Goal: Task Accomplishment & Management: Manage account settings

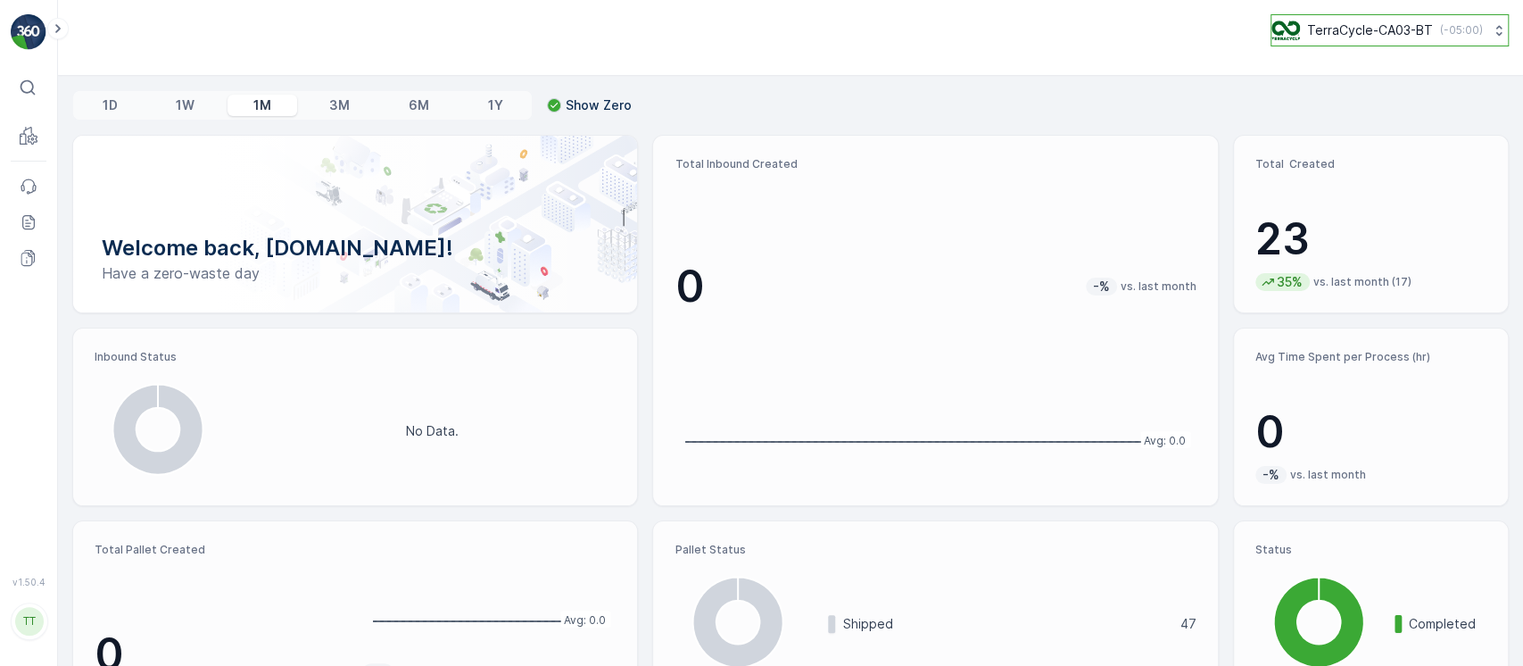
click at [1315, 28] on p "TerraCycle-CA03-BT" at bounding box center [1370, 30] width 126 height 18
type input "8"
click at [1306, 111] on span "TerraCycle-US08-Aurora" at bounding box center [1384, 110] width 203 height 18
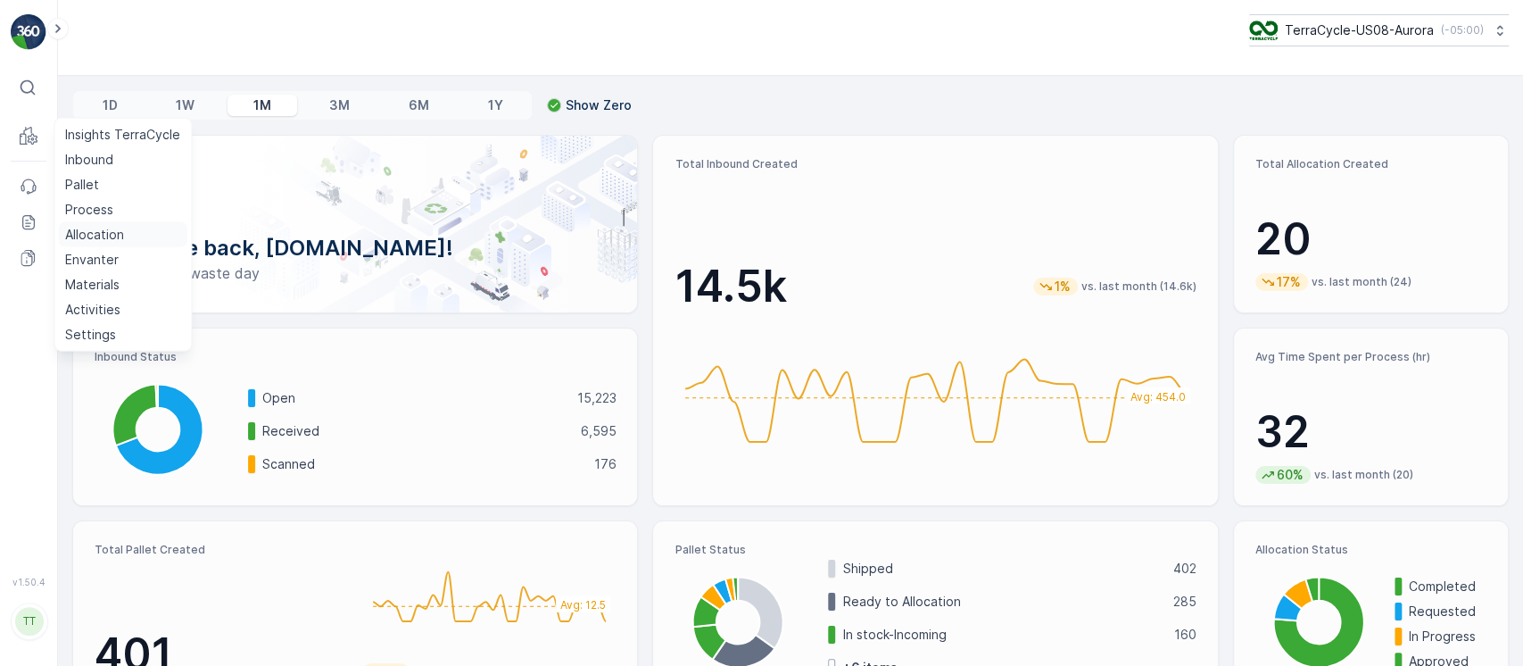
click at [121, 231] on p "Allocation" at bounding box center [94, 235] width 59 height 18
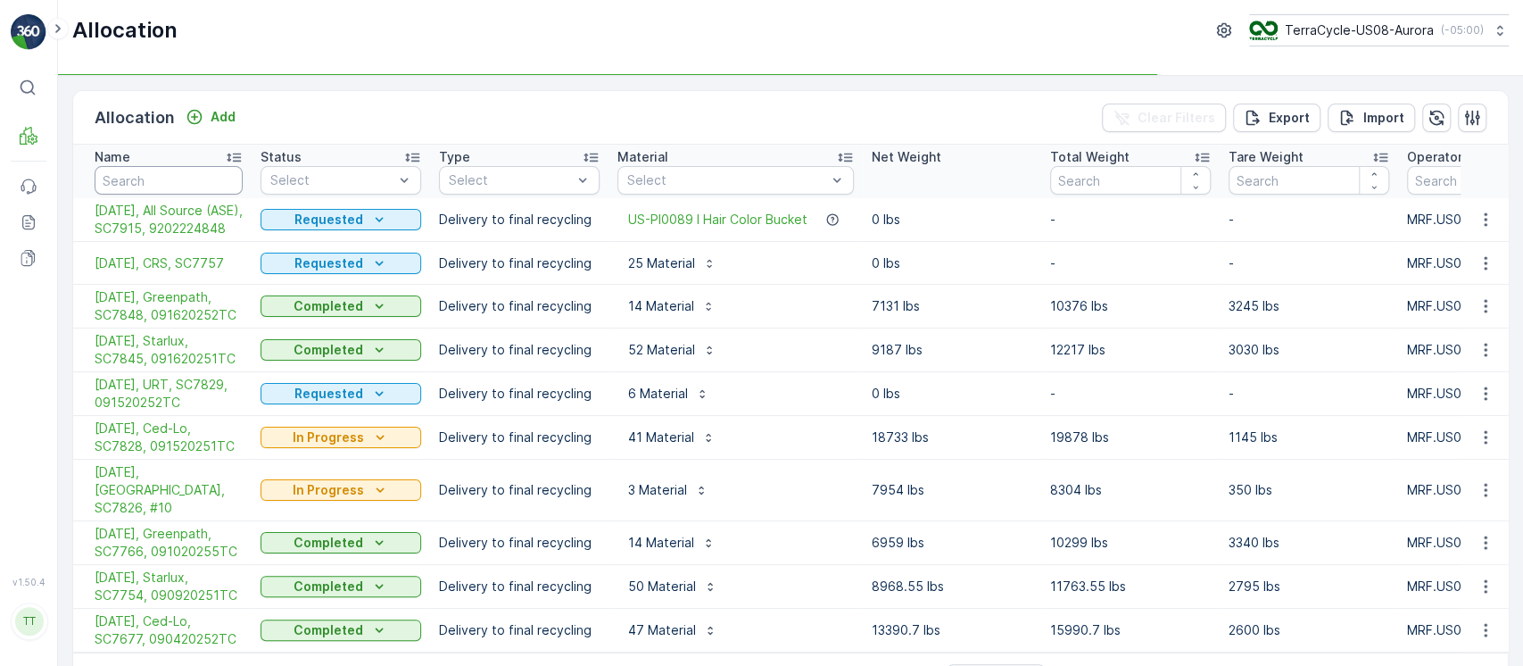
click at [207, 178] on input "text" at bounding box center [169, 180] width 148 height 29
type input "ced"
click at [334, 189] on div "Select" at bounding box center [341, 180] width 161 height 29
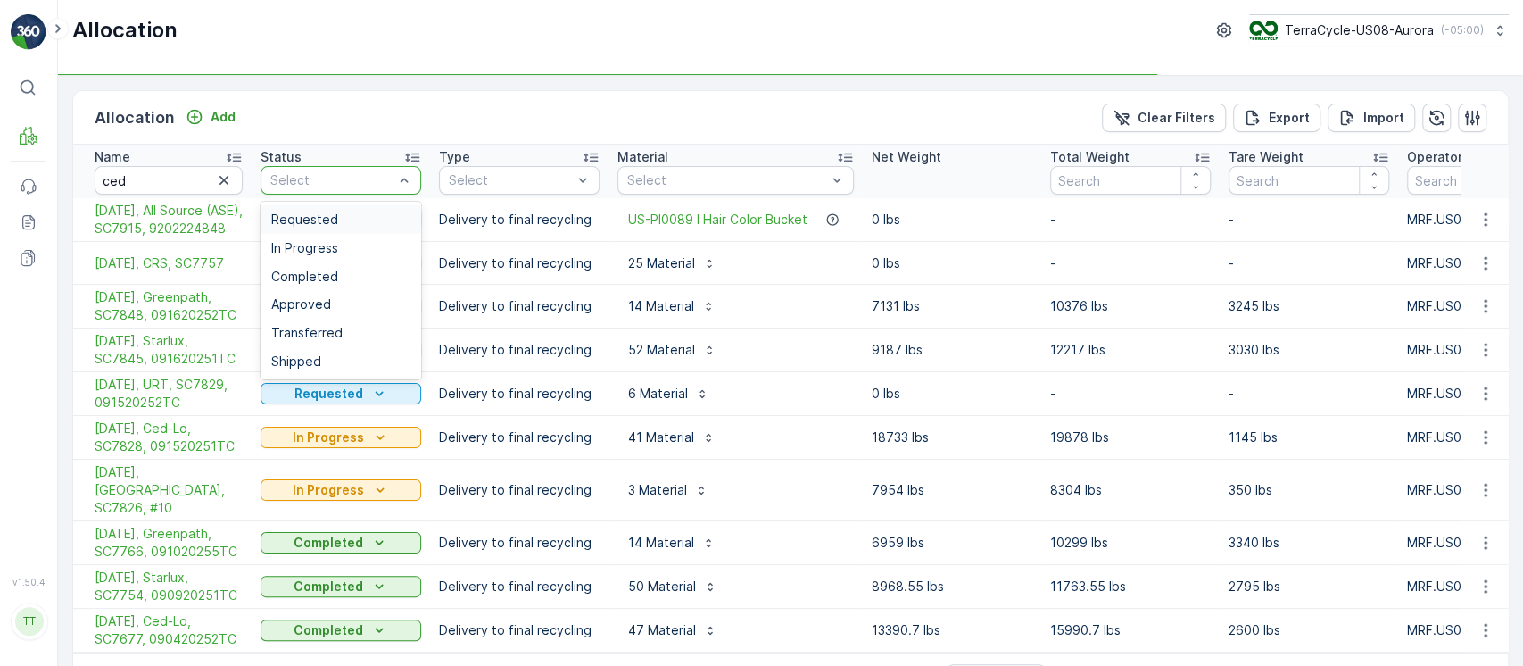
click at [326, 212] on span "Requested" at bounding box center [304, 219] width 67 height 14
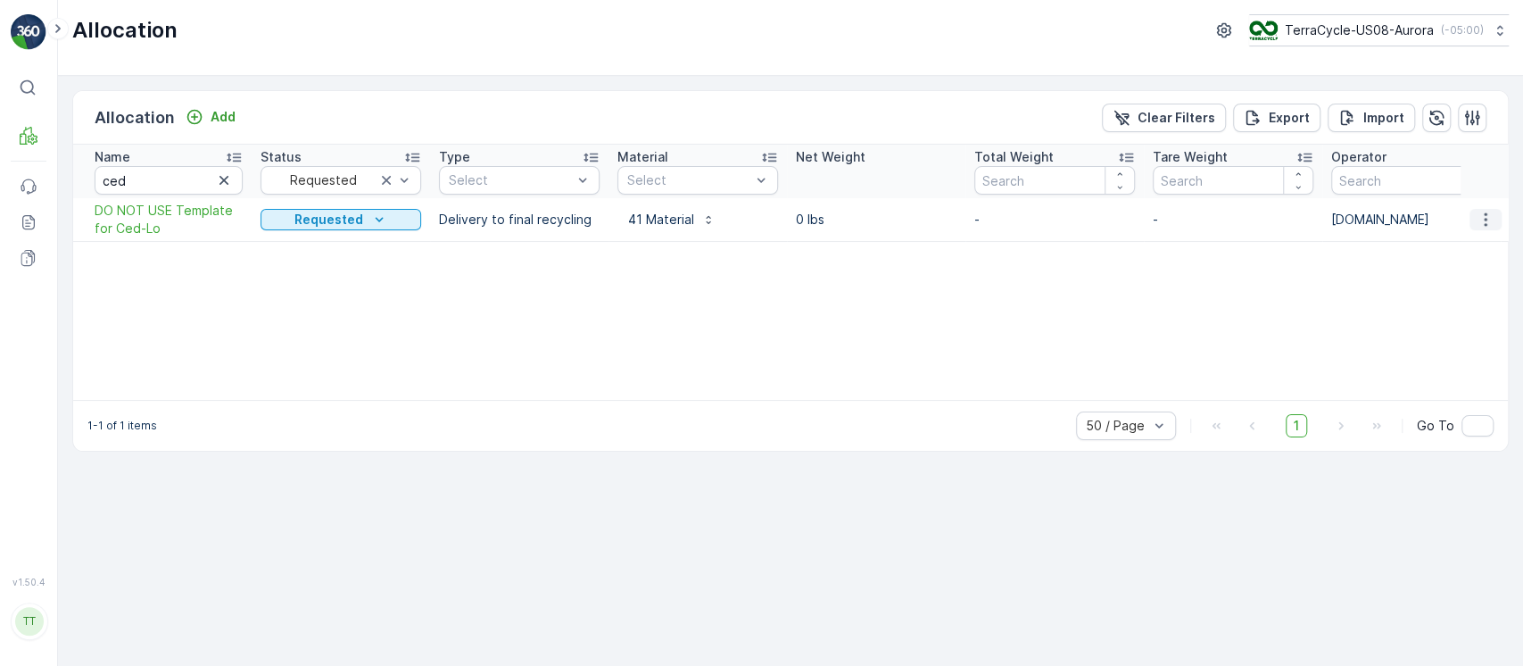
click at [1484, 226] on icon "button" at bounding box center [1486, 220] width 18 height 18
click at [1464, 269] on span "Edit Allocation" at bounding box center [1432, 271] width 86 height 18
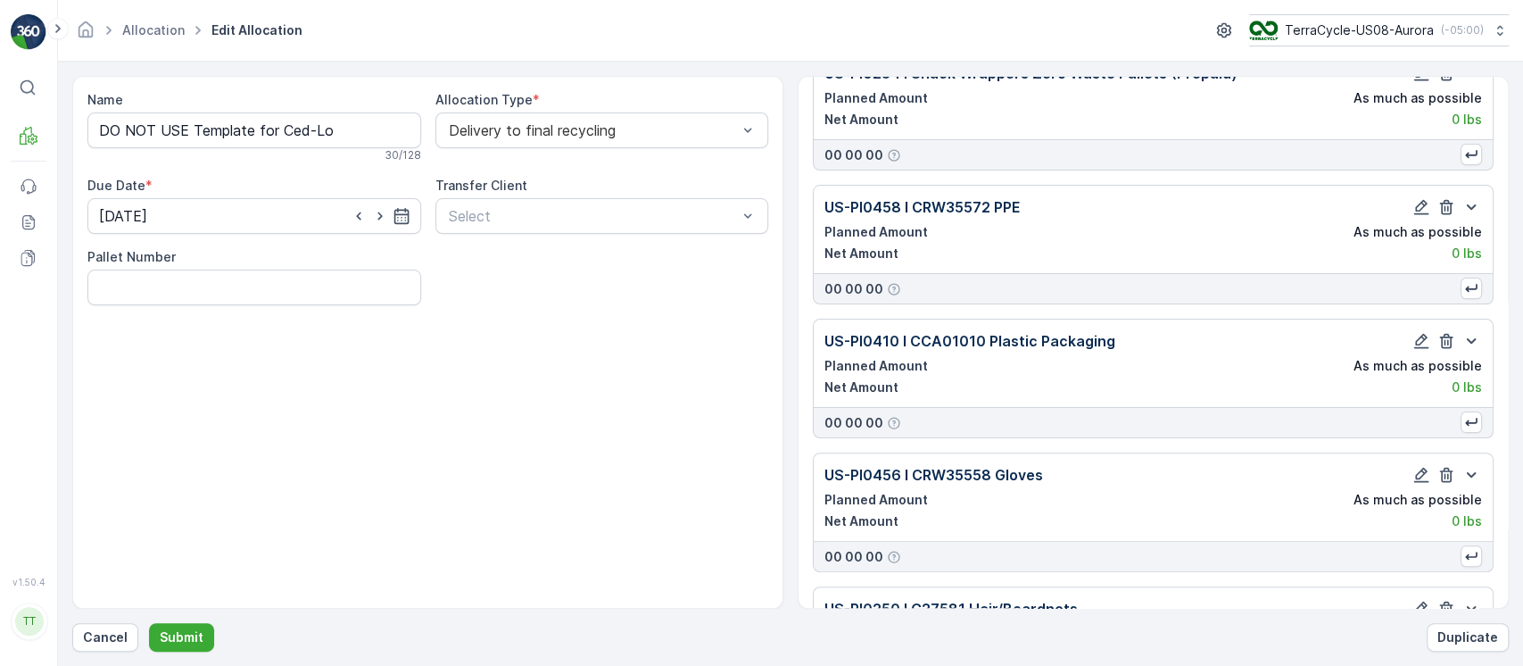
scroll to position [5060, 0]
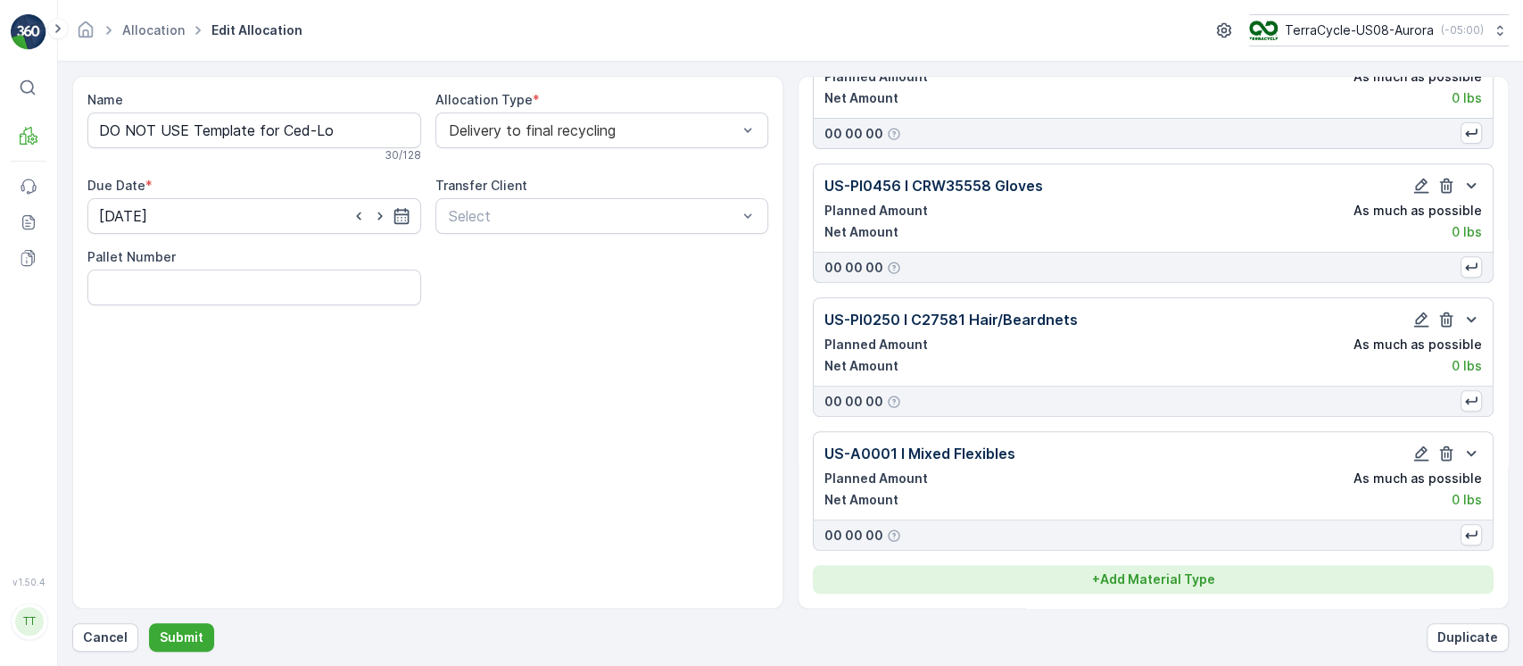
click at [1121, 573] on p "+ Add Material Type" at bounding box center [1153, 579] width 123 height 18
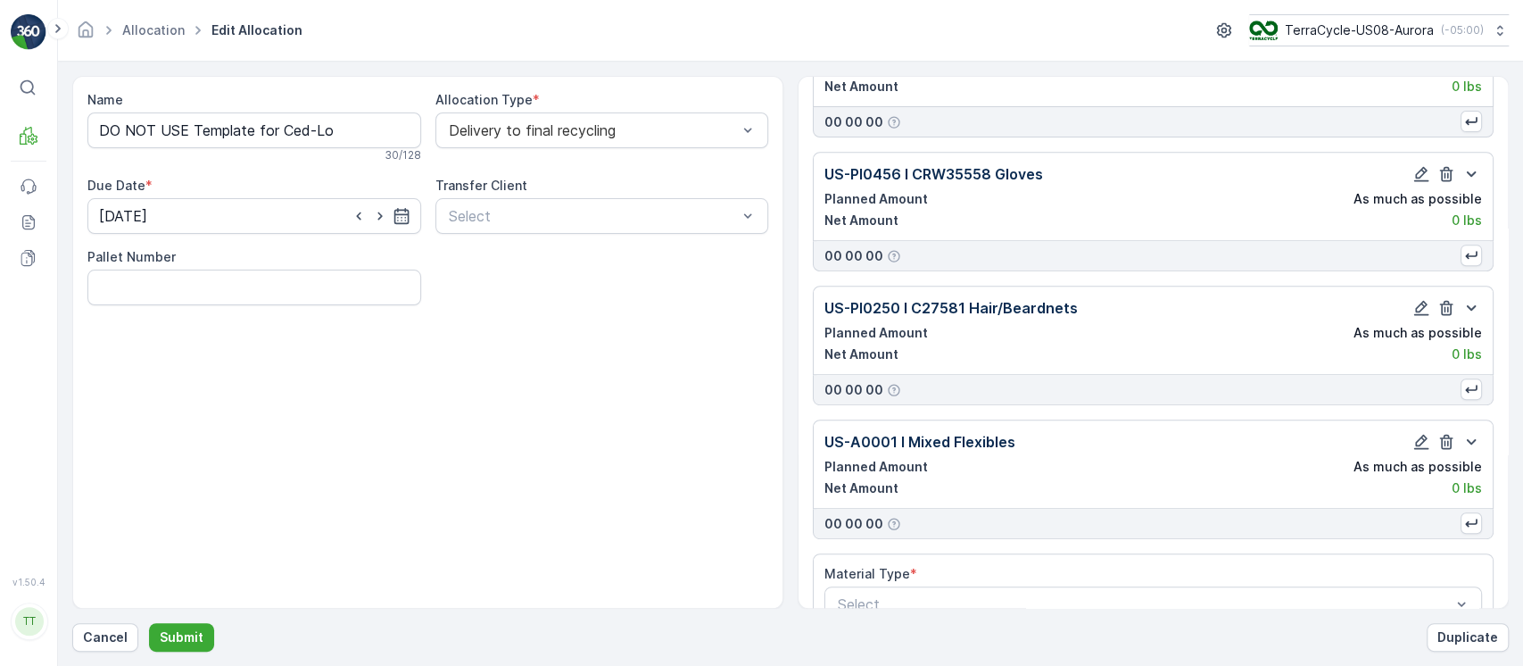
scroll to position [5111, 0]
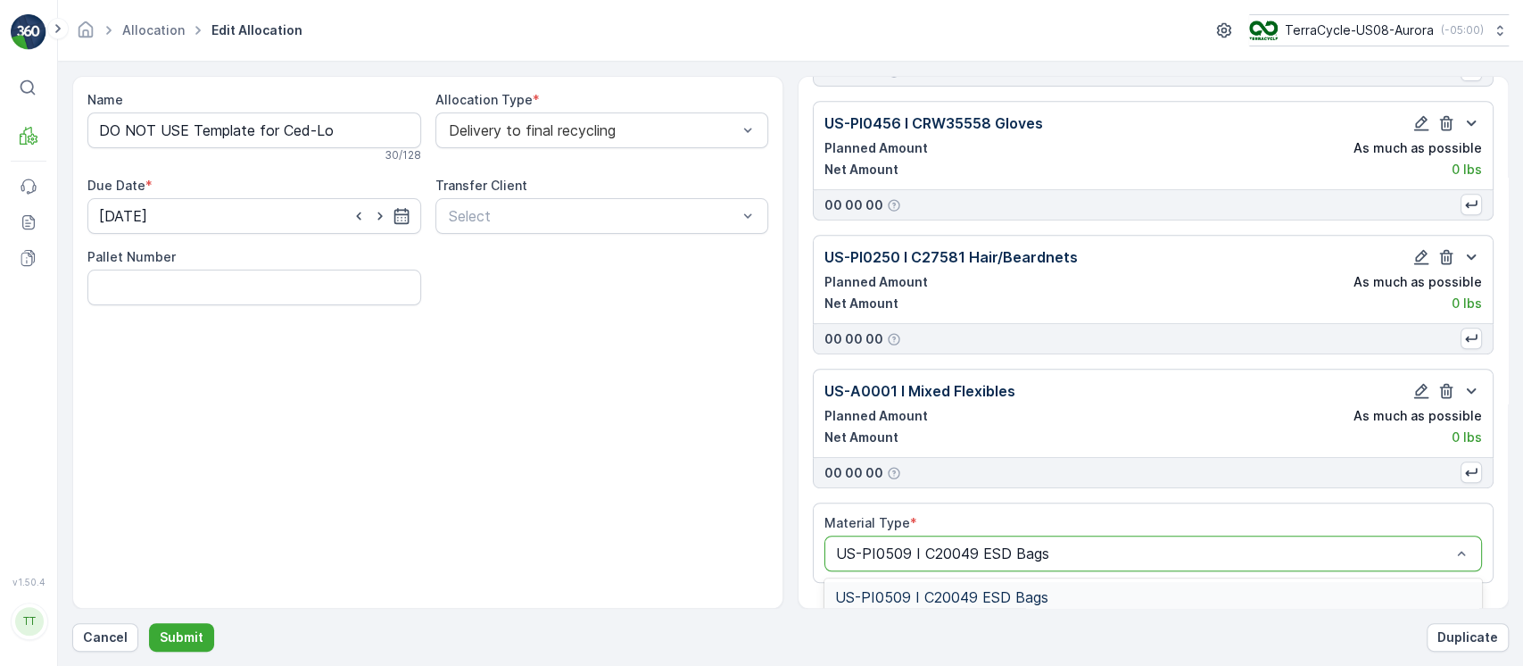
type input "US-PI0509 I C20049 ESD Bags"
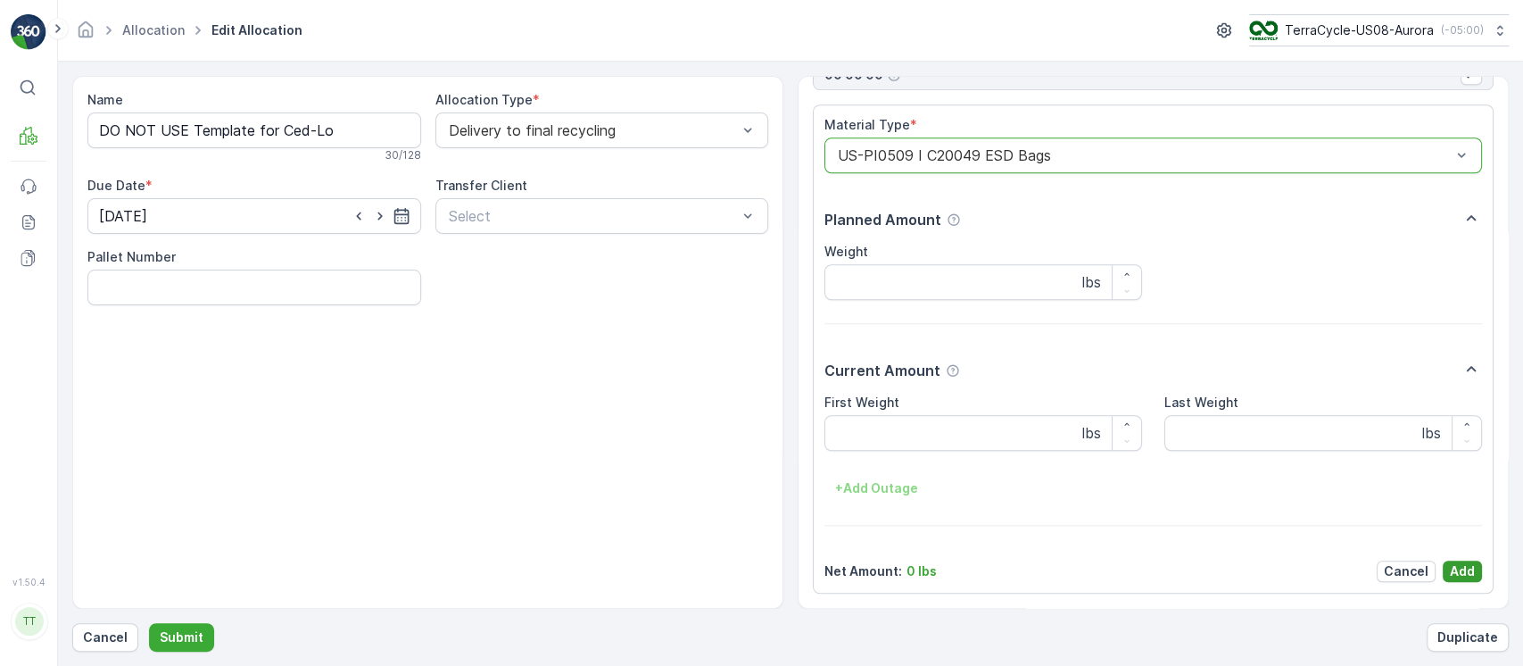
click at [1465, 567] on p "Add" at bounding box center [1462, 571] width 25 height 18
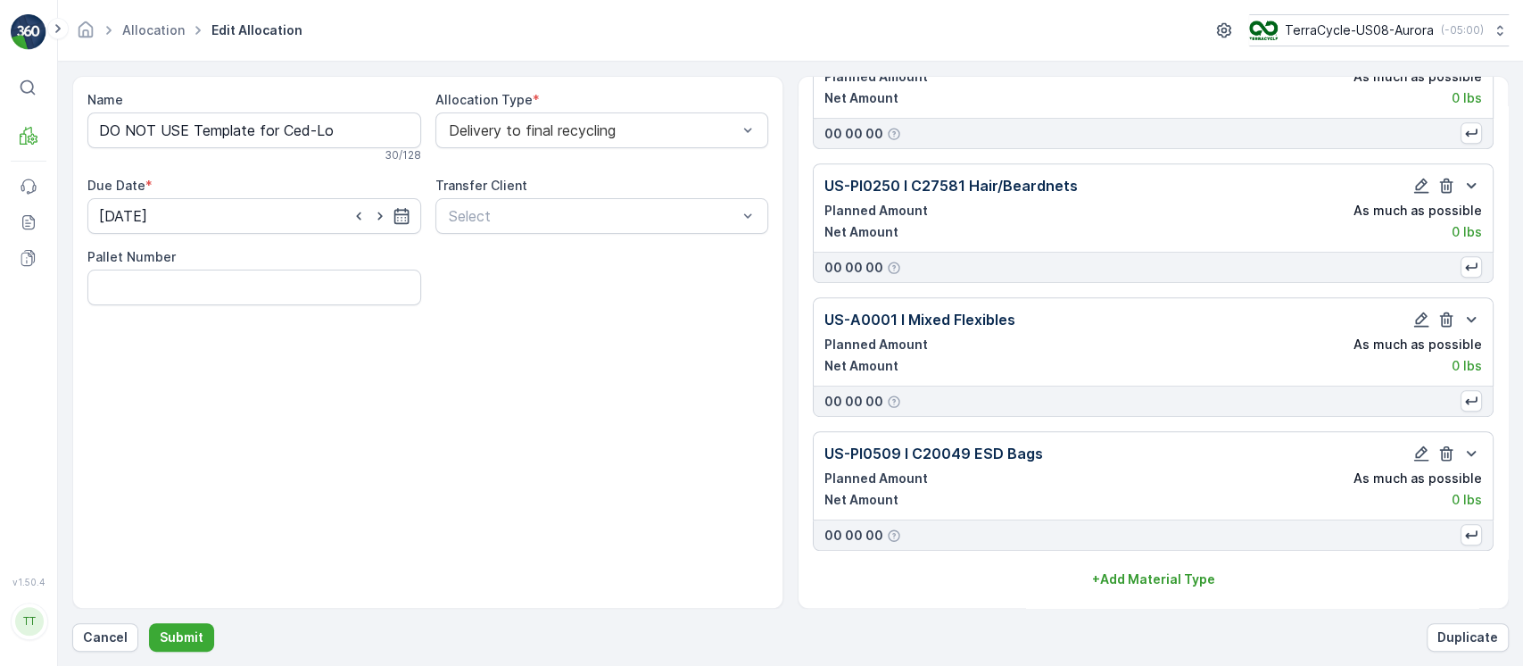
scroll to position [5194, 0]
click at [186, 628] on p "Submit" at bounding box center [182, 637] width 44 height 18
